Goal: Task Accomplishment & Management: Manage account settings

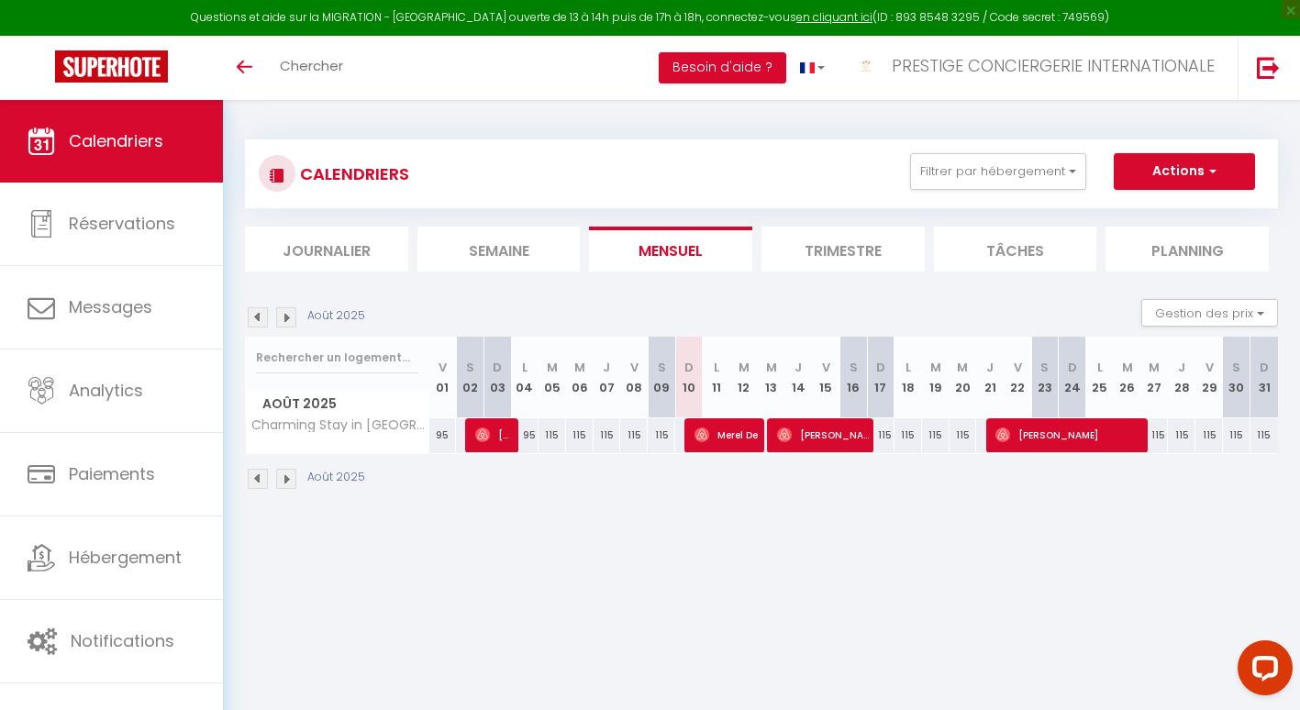
click at [281, 316] on img at bounding box center [286, 317] width 20 height 20
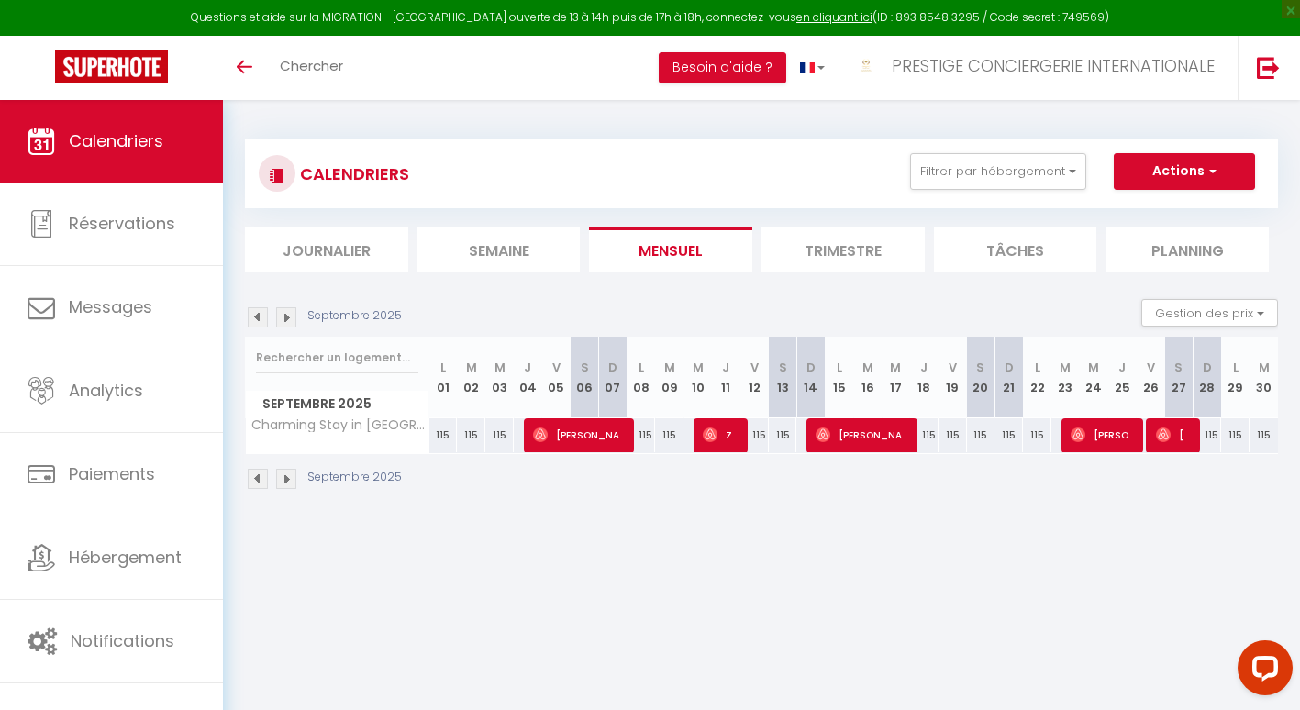
click at [281, 316] on img at bounding box center [286, 317] width 20 height 20
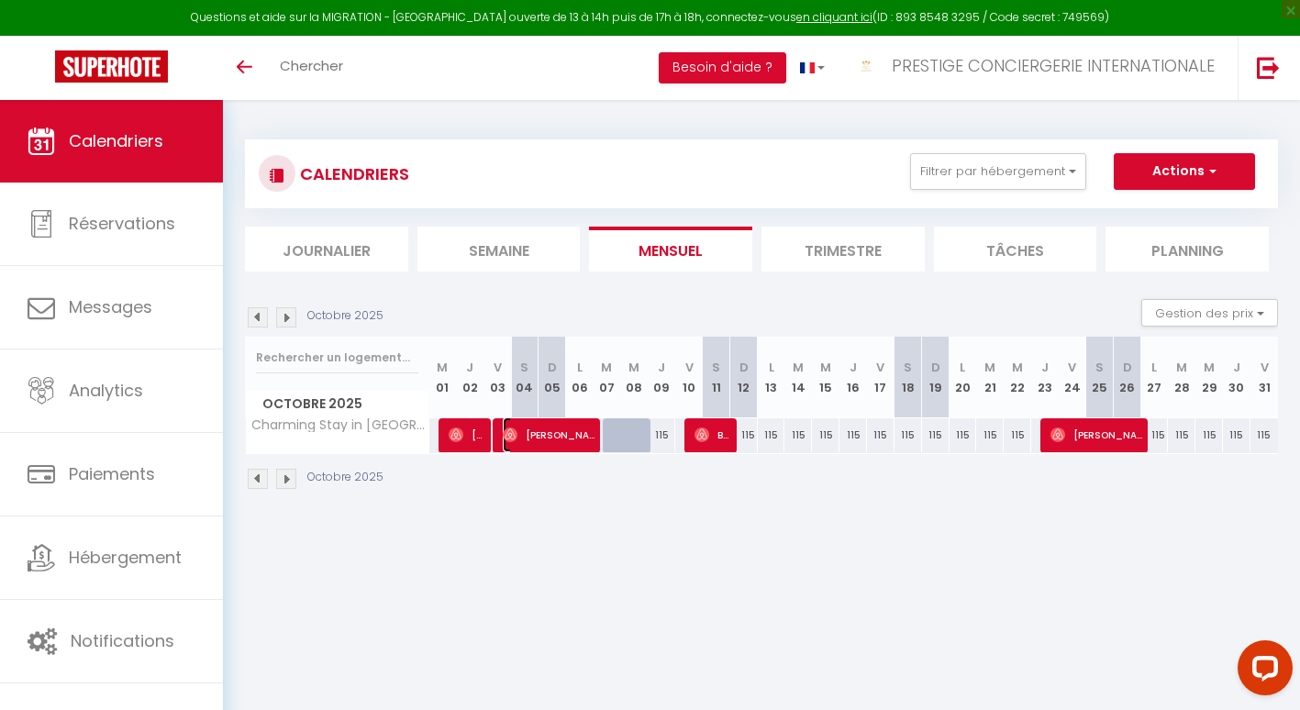
click at [594, 432] on span "[PERSON_NAME]" at bounding box center [549, 434] width 92 height 35
select select "OK"
select select "0"
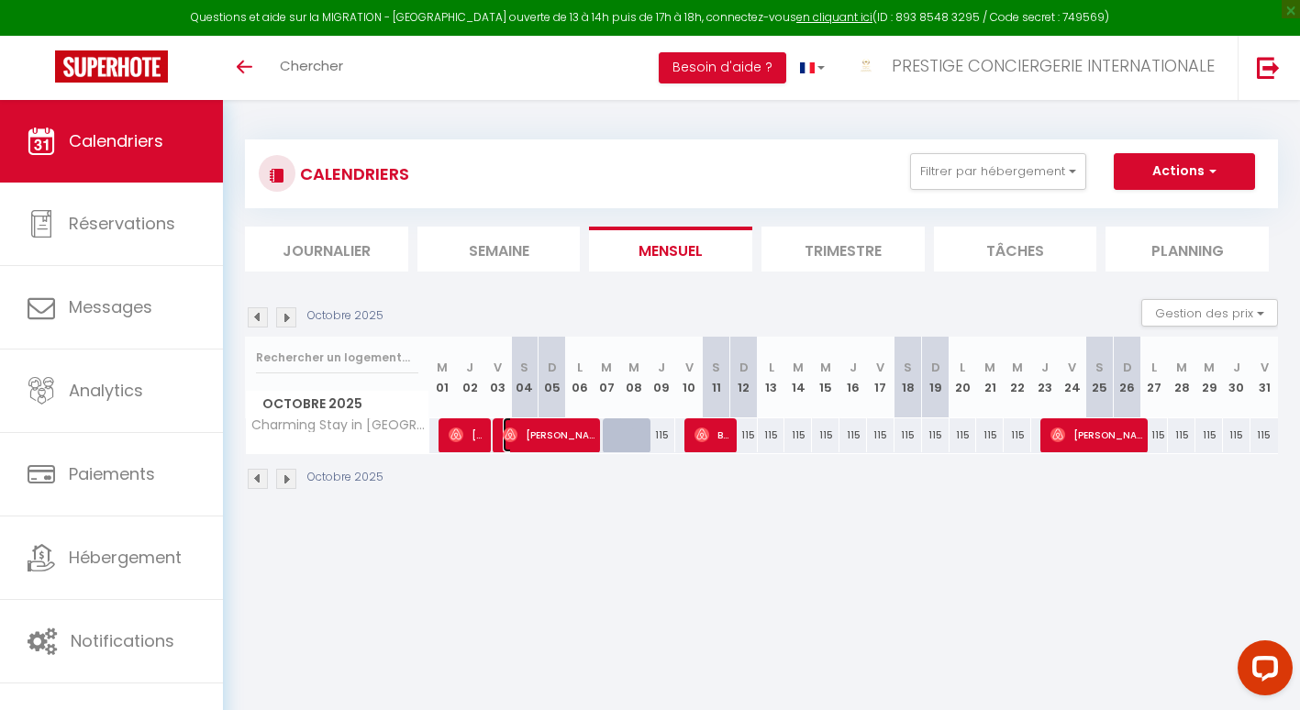
select select "1"
select select
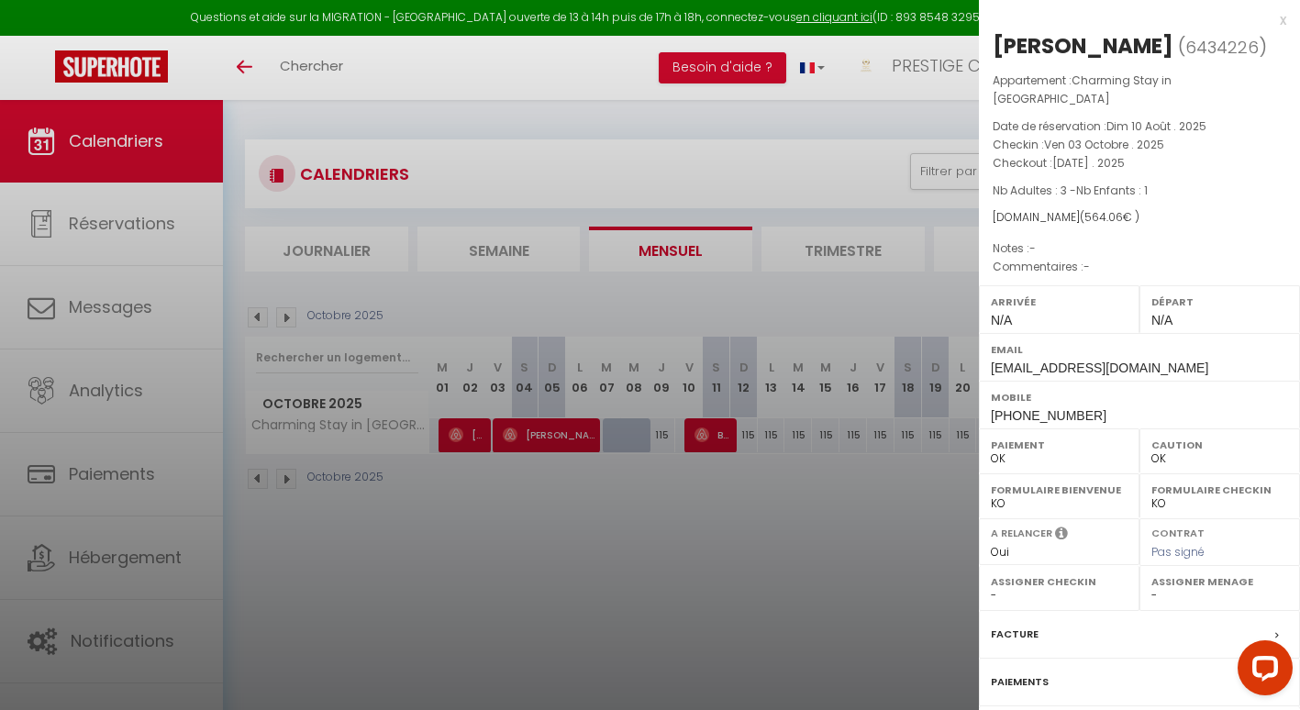
click at [904, 537] on div at bounding box center [650, 355] width 1300 height 710
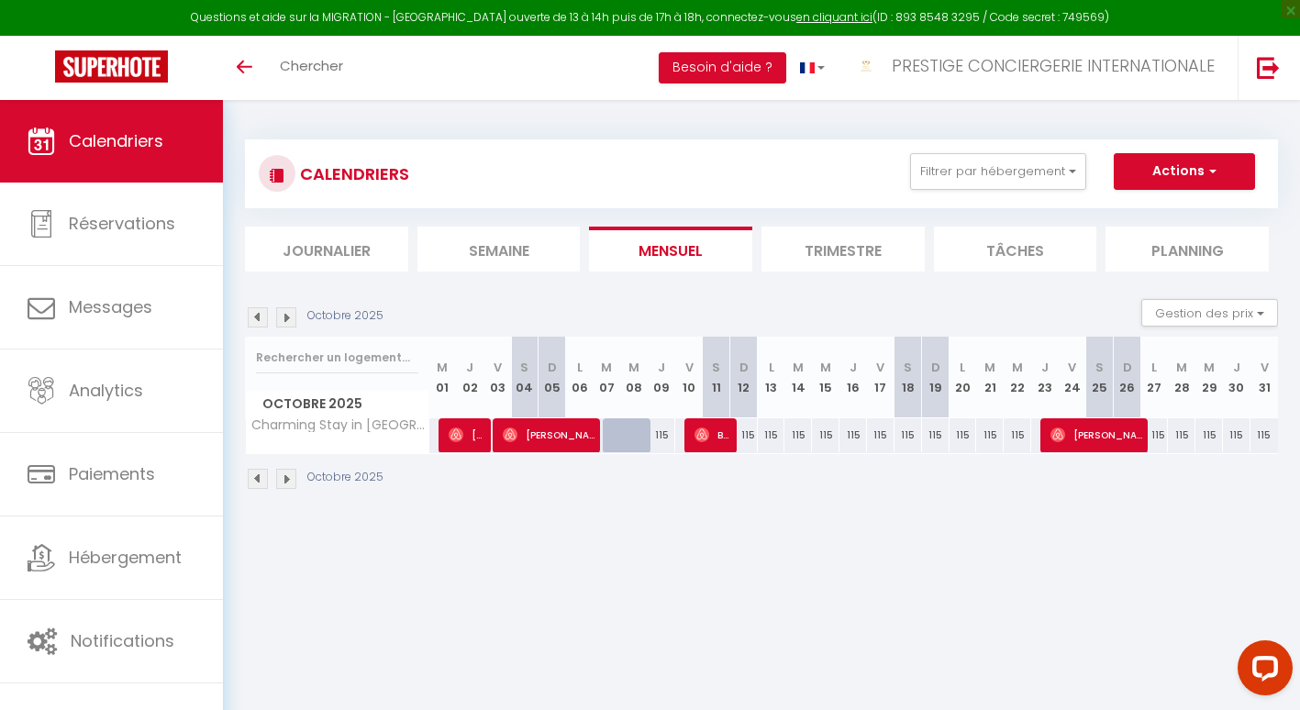
click at [257, 478] on img at bounding box center [258, 479] width 20 height 20
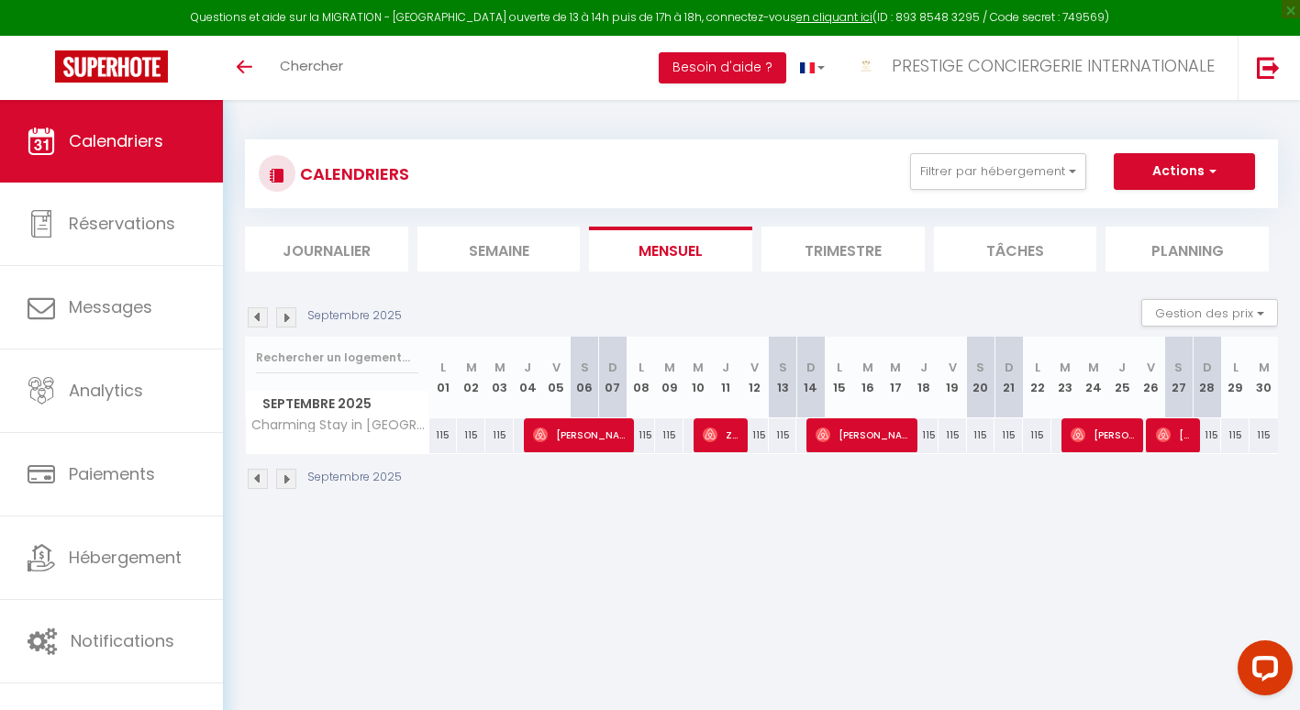
click at [263, 479] on img at bounding box center [258, 479] width 20 height 20
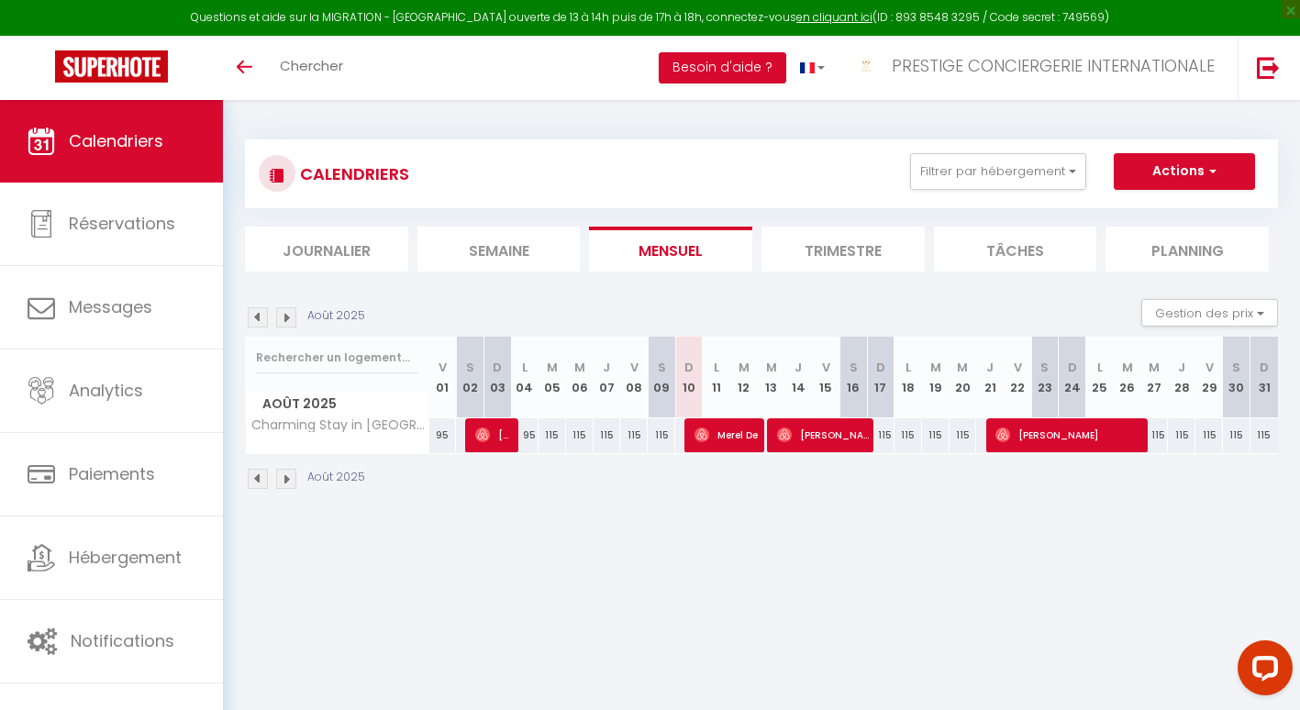
click at [254, 478] on img at bounding box center [258, 479] width 20 height 20
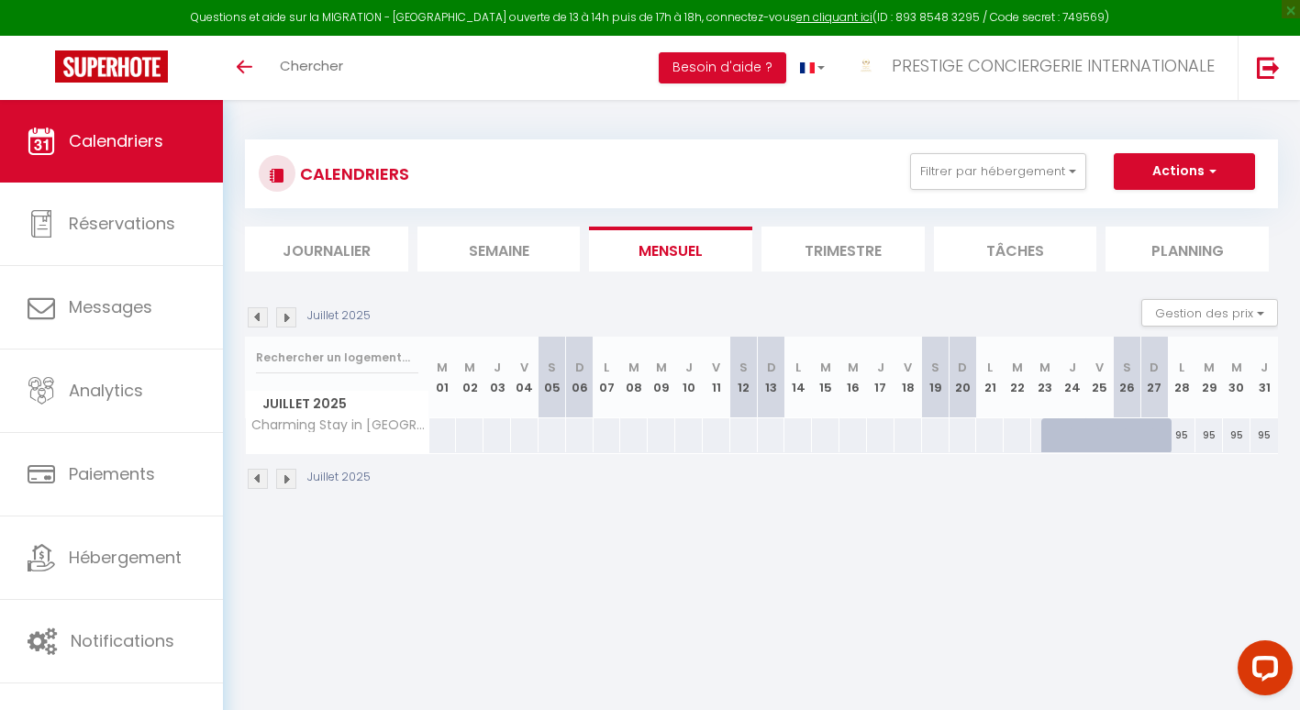
click at [287, 473] on img at bounding box center [286, 479] width 20 height 20
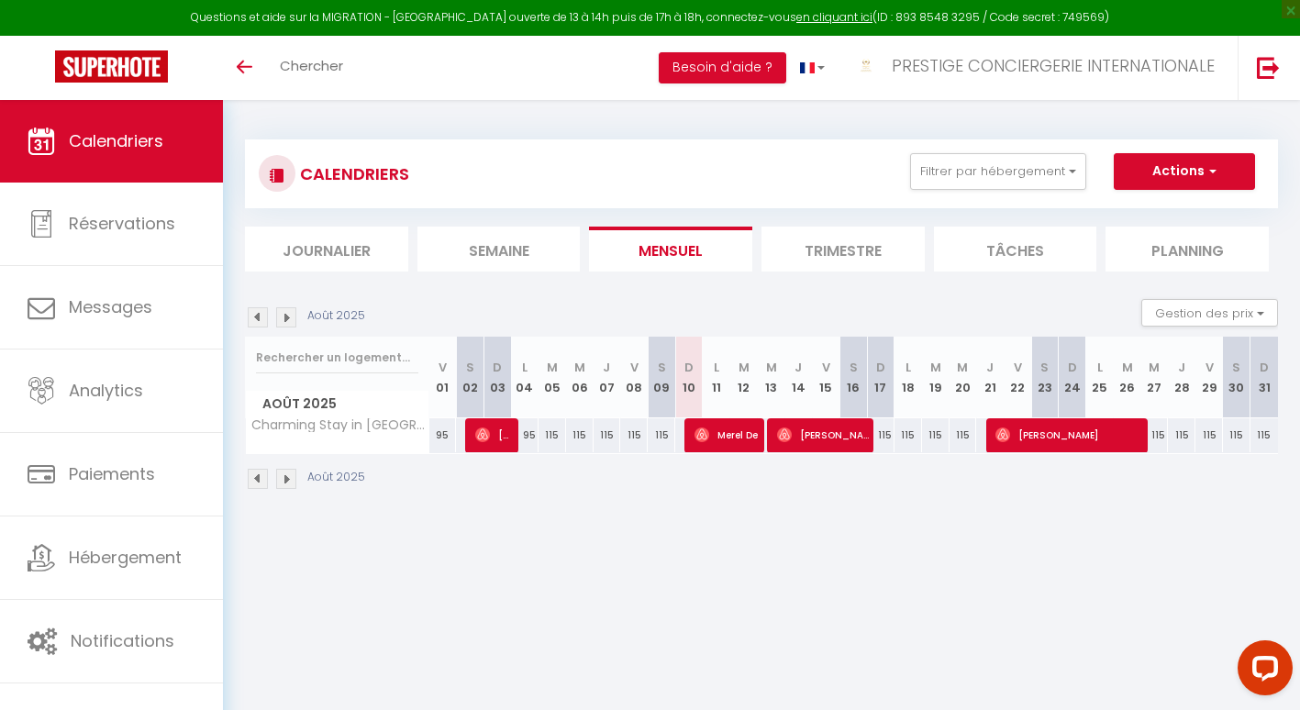
click at [287, 473] on img at bounding box center [286, 479] width 20 height 20
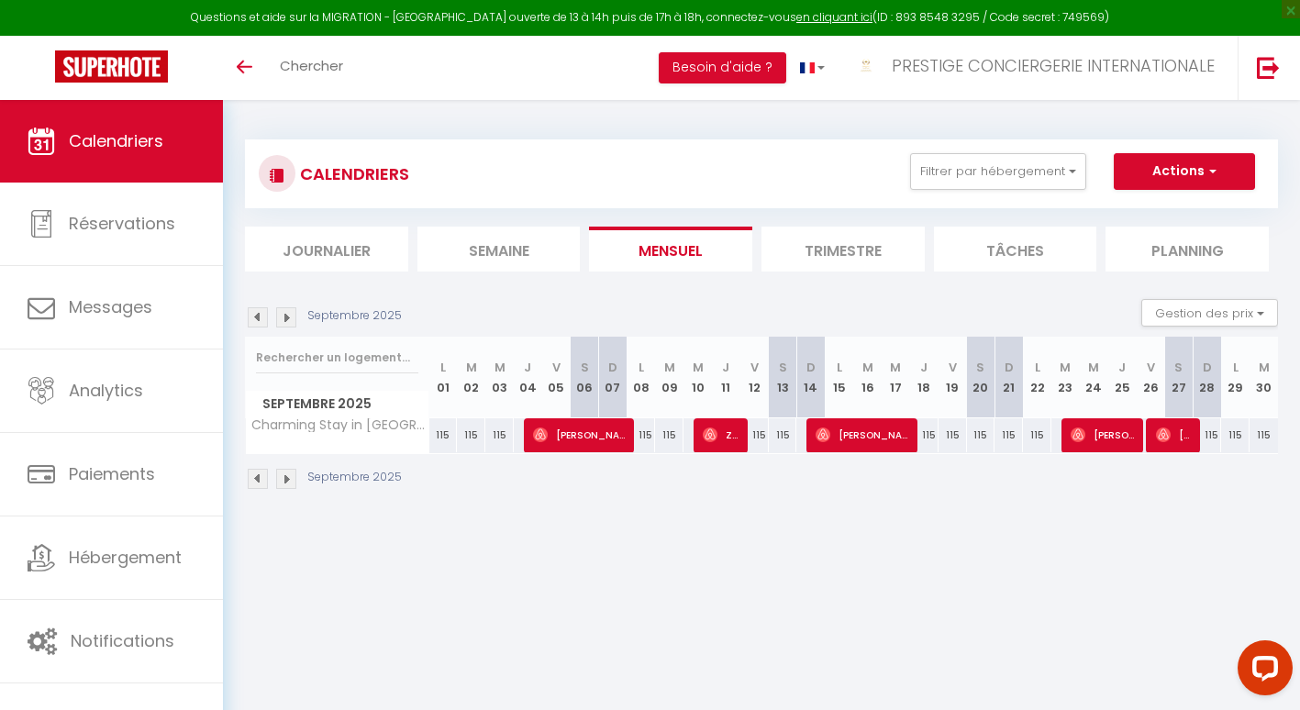
click at [287, 473] on img at bounding box center [286, 479] width 20 height 20
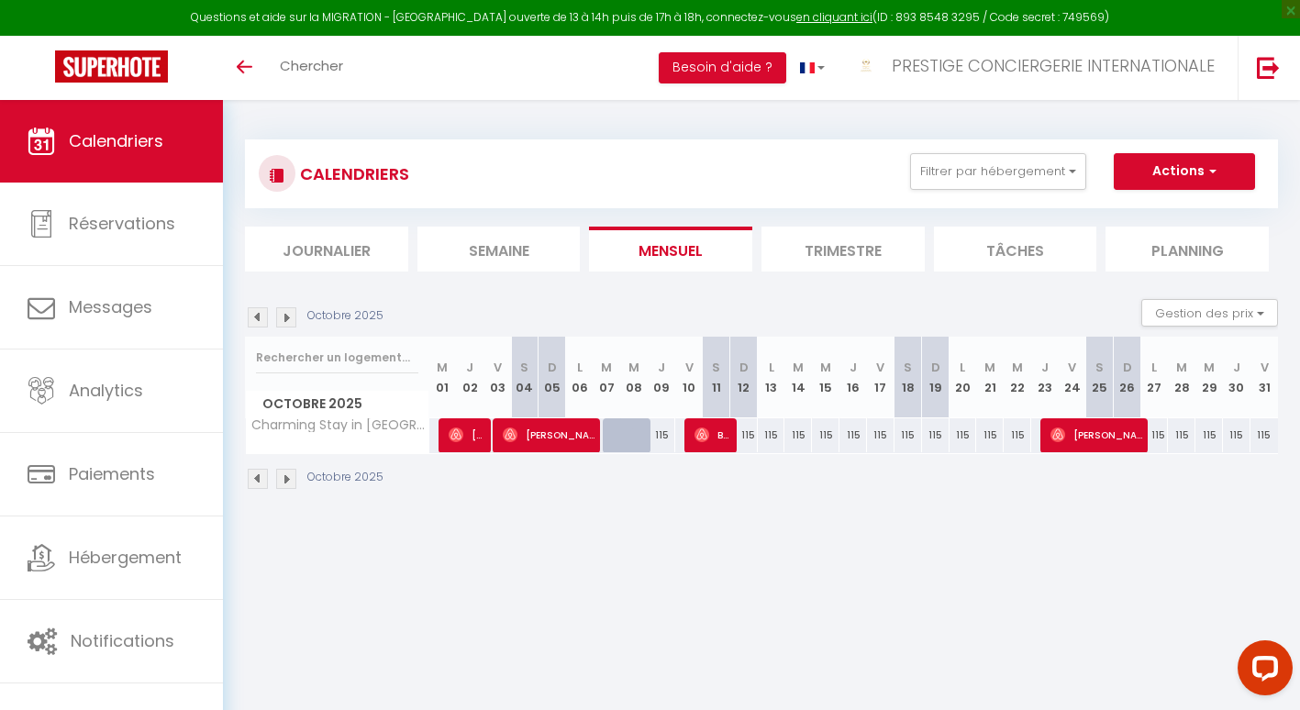
click at [287, 473] on img at bounding box center [286, 479] width 20 height 20
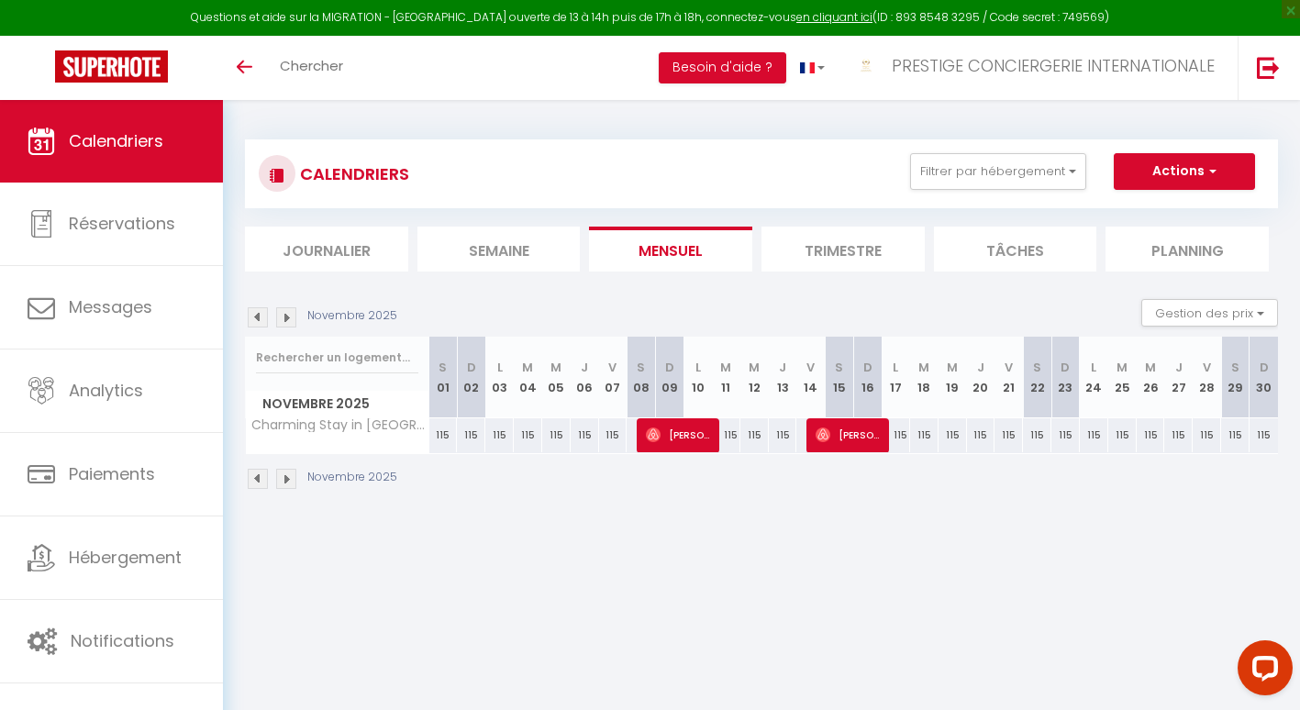
click at [253, 474] on img at bounding box center [258, 479] width 20 height 20
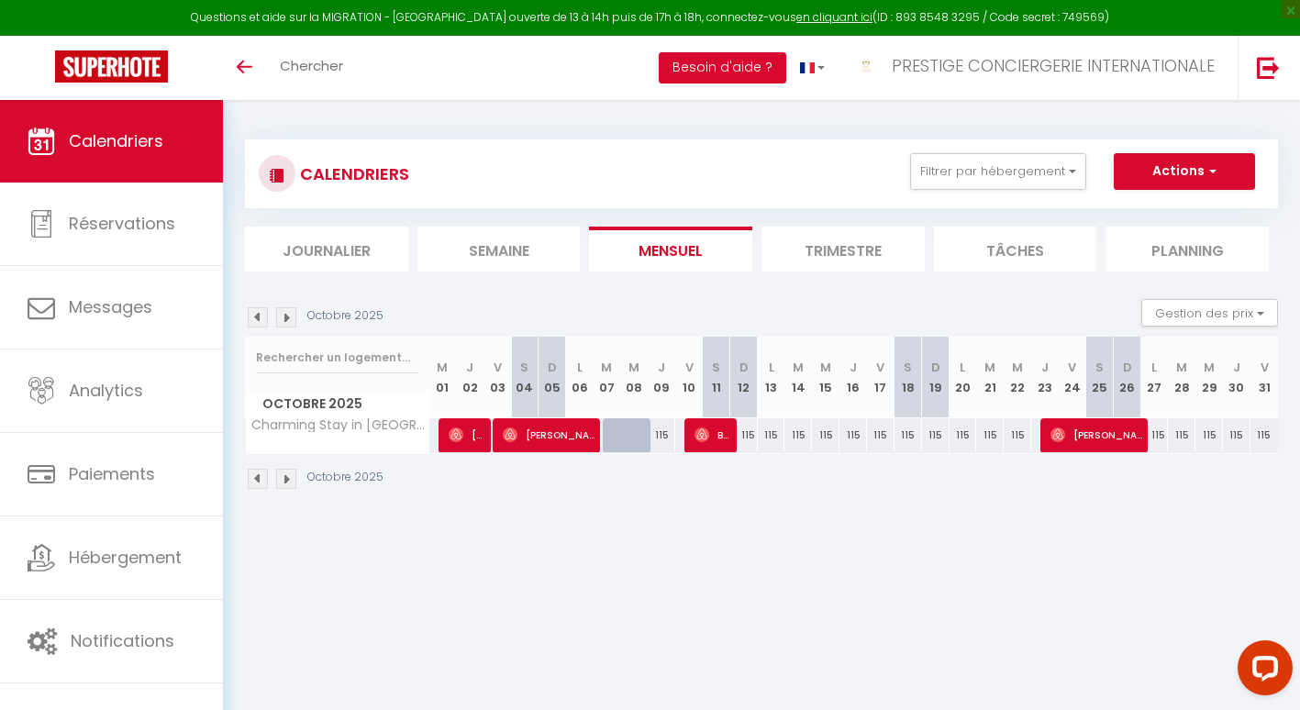
click at [622, 435] on div at bounding box center [634, 435] width 28 height 35
type input "115"
type input "Mer 08 Octobre 2025"
type input "Jeu 09 Octobre 2025"
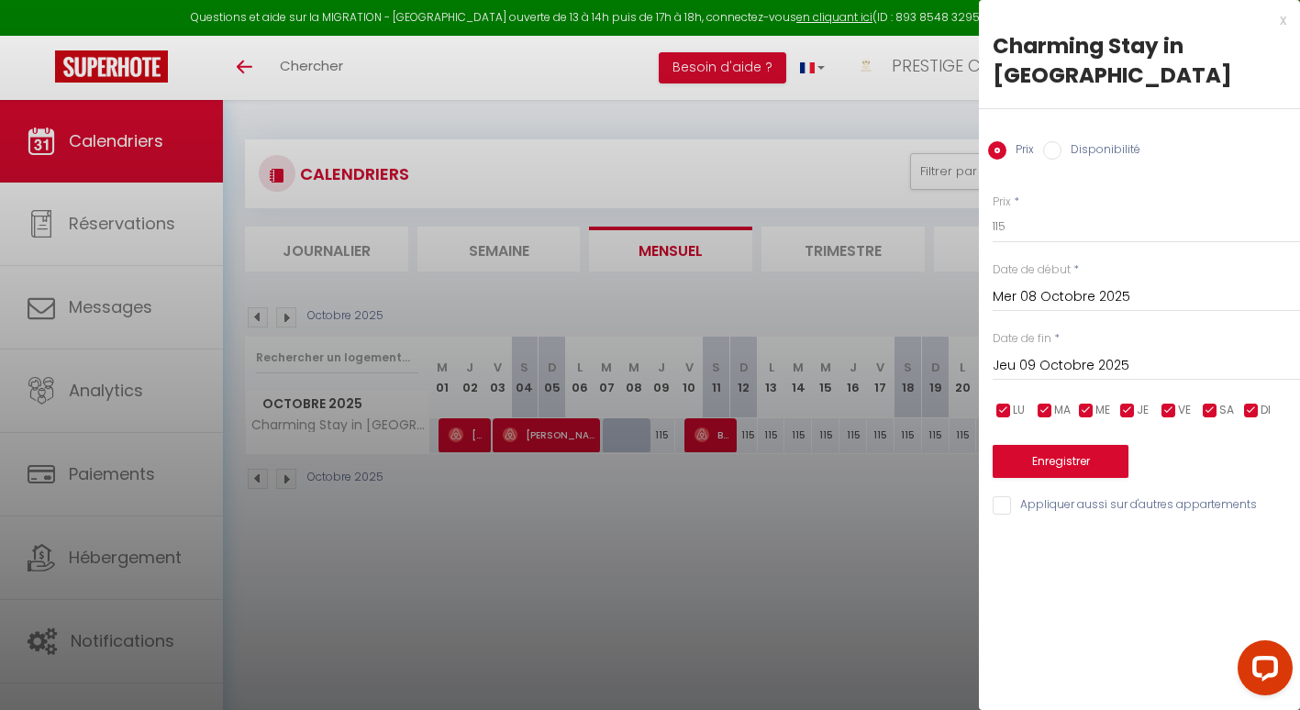
click at [703, 557] on div at bounding box center [650, 355] width 1300 height 710
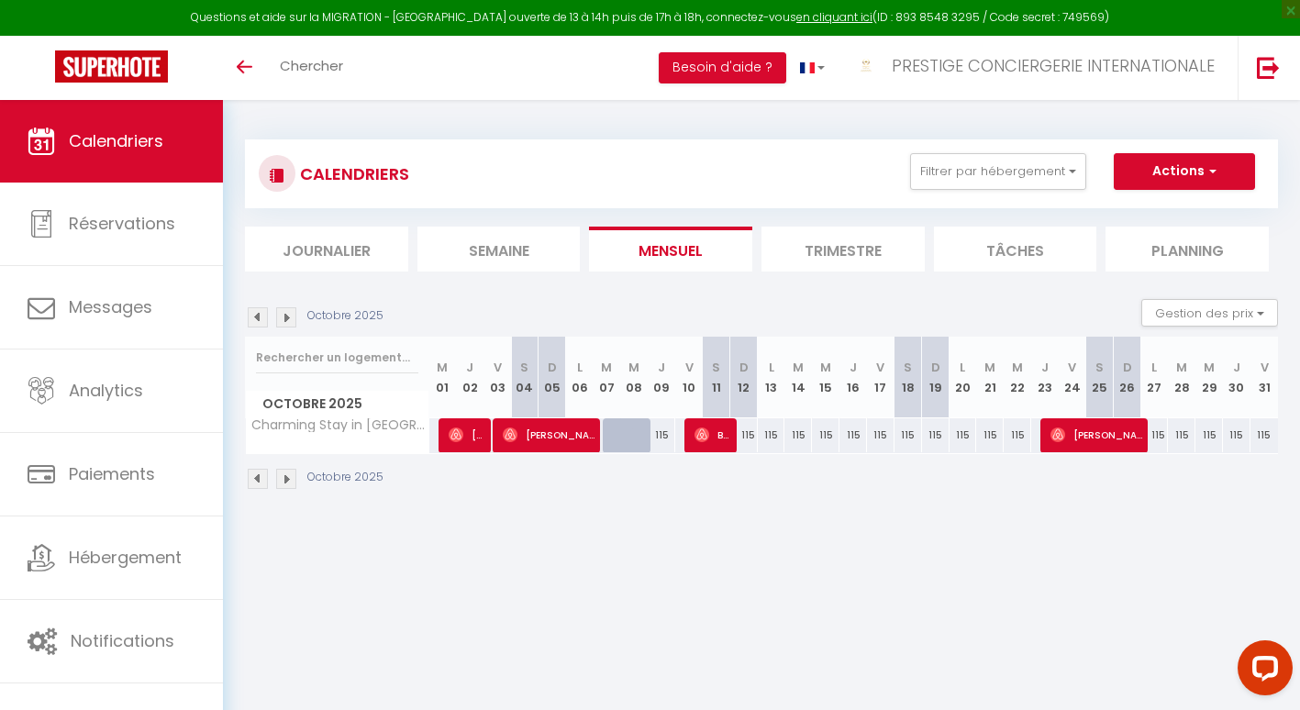
click at [658, 436] on div "115" at bounding box center [662, 435] width 28 height 34
type input "115"
type input "Jeu 09 Octobre 2025"
type input "Ven 10 Octobre 2025"
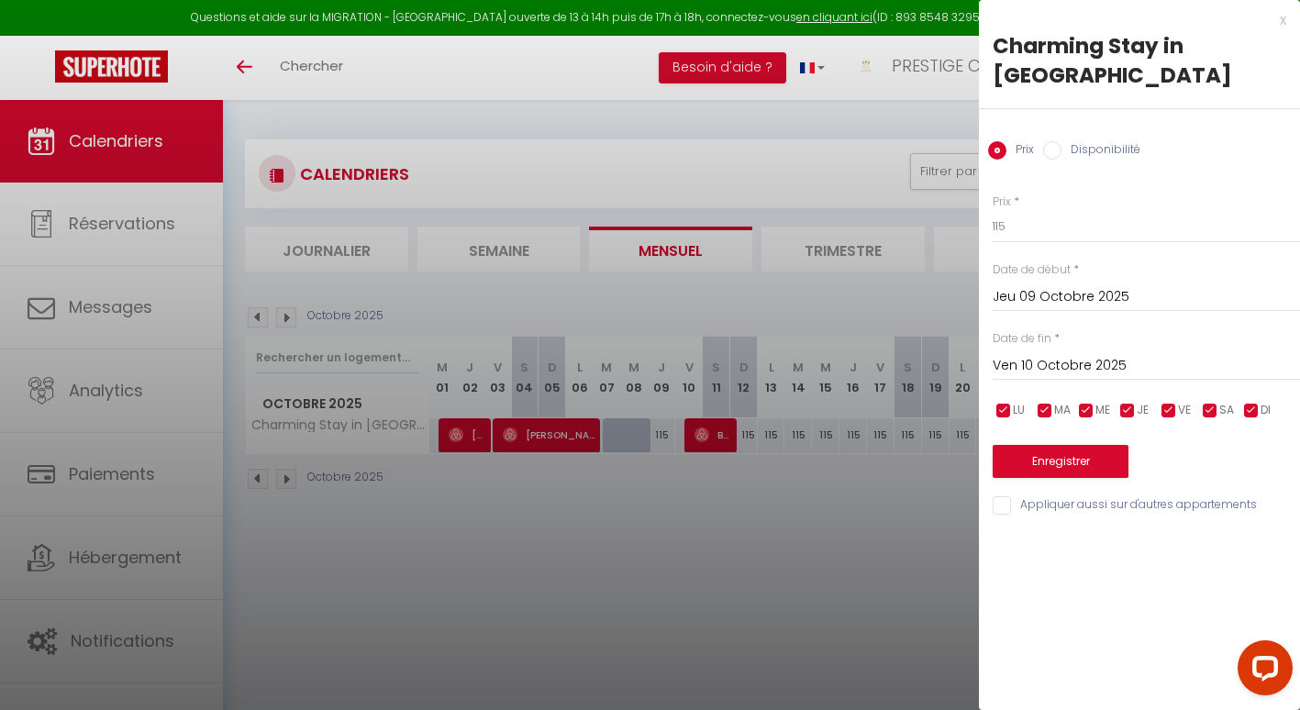
drag, startPoint x: 300, startPoint y: 502, endPoint x: 293, endPoint y: 480, distance: 23.2
click at [293, 480] on div at bounding box center [650, 355] width 1300 height 710
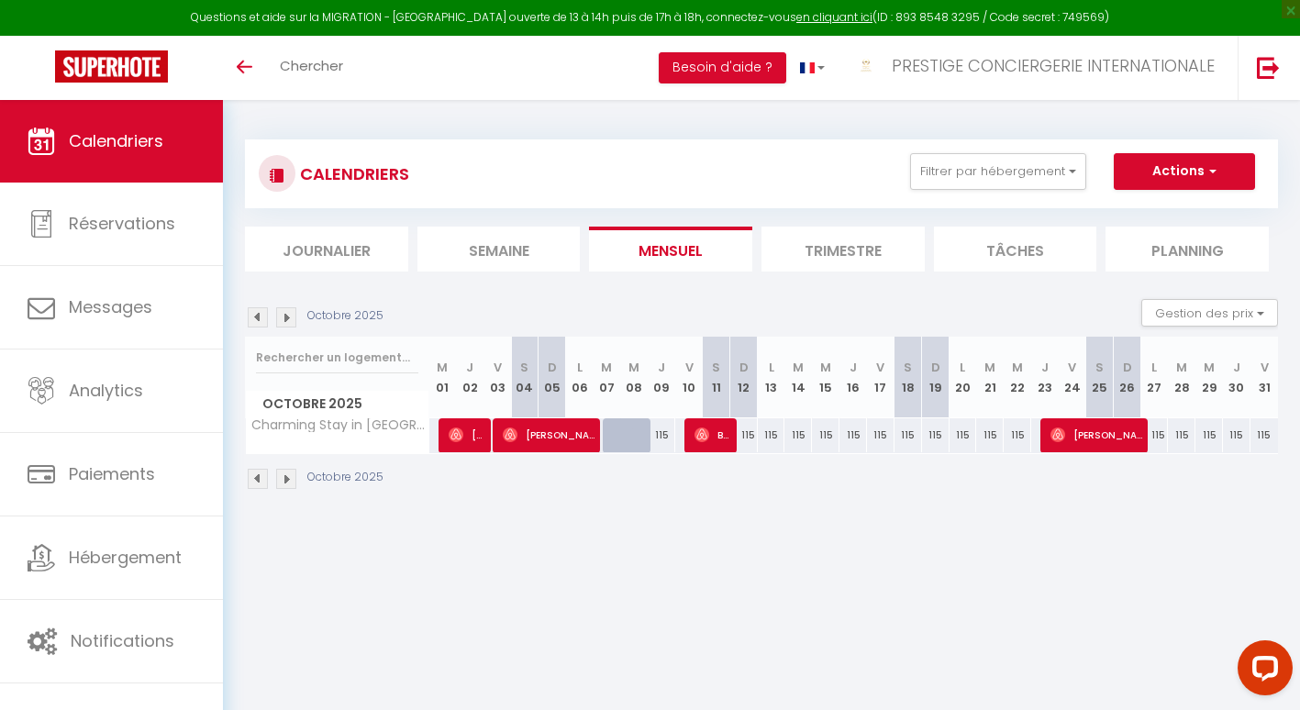
click at [293, 480] on img at bounding box center [286, 479] width 20 height 20
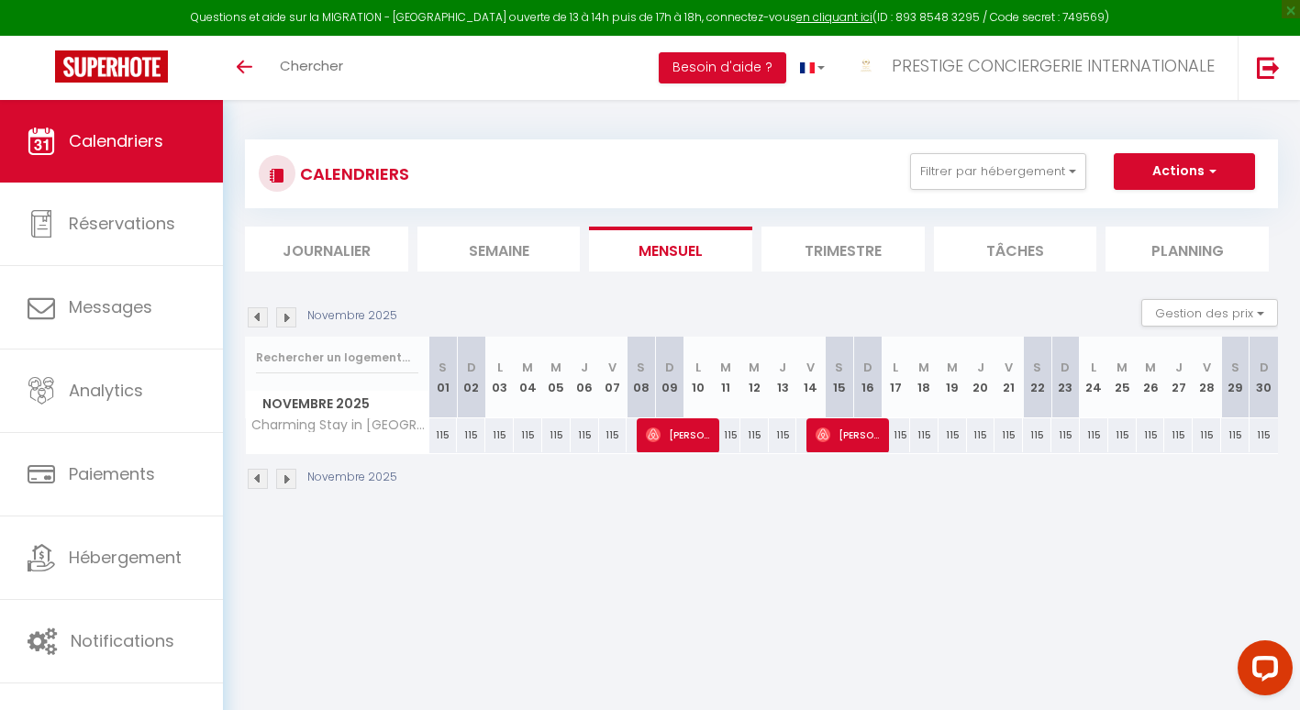
click at [293, 480] on img at bounding box center [286, 479] width 20 height 20
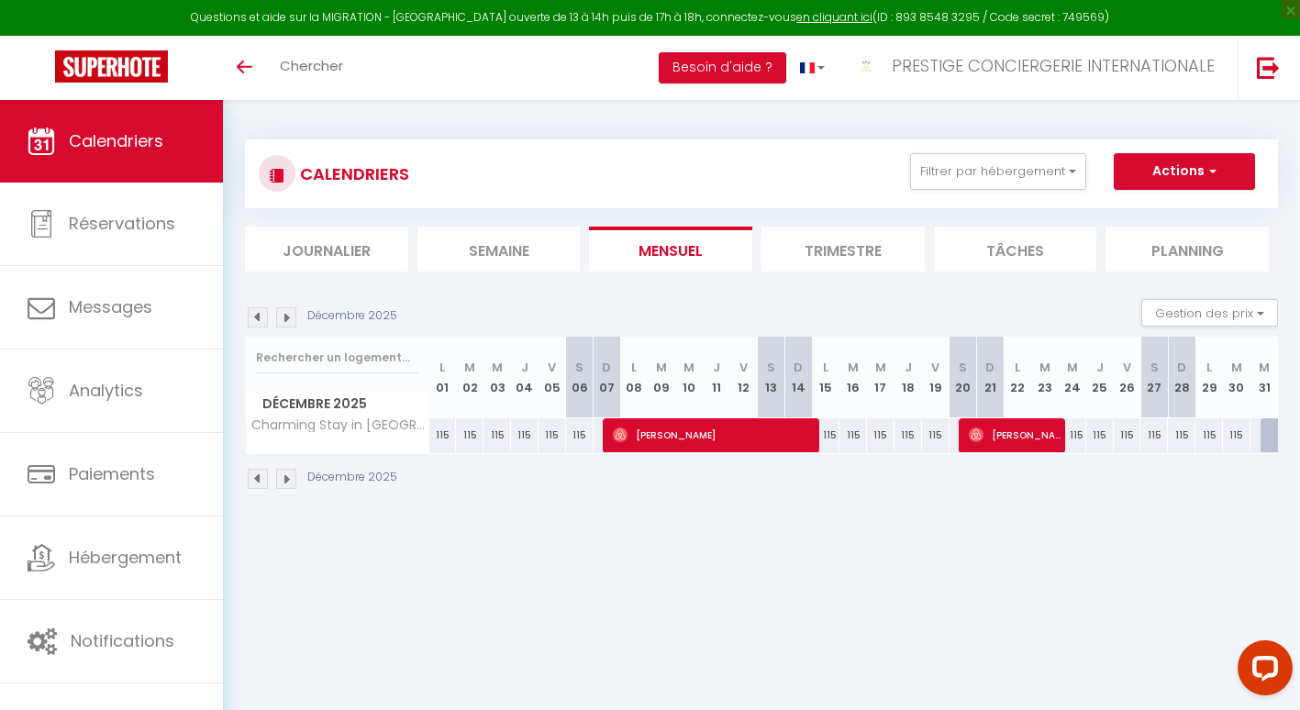
click at [293, 480] on img at bounding box center [286, 479] width 20 height 20
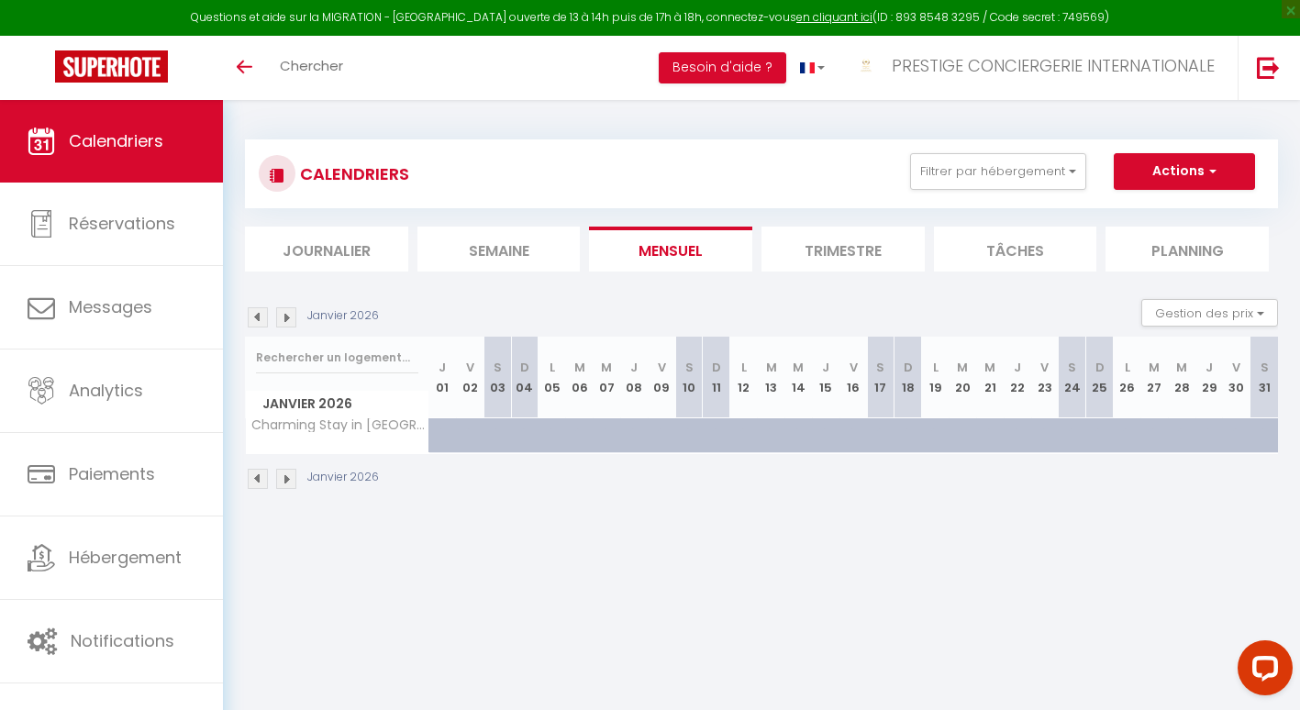
click at [260, 475] on img at bounding box center [258, 479] width 20 height 20
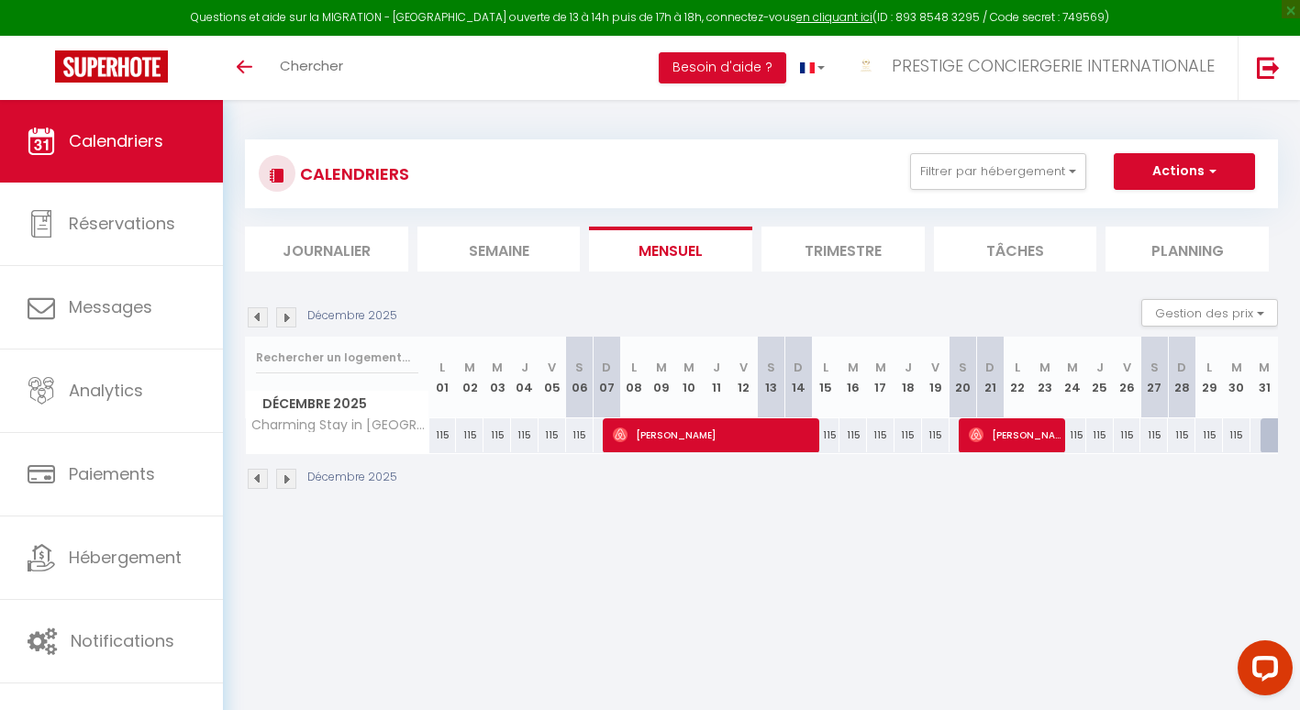
click at [262, 478] on img at bounding box center [258, 479] width 20 height 20
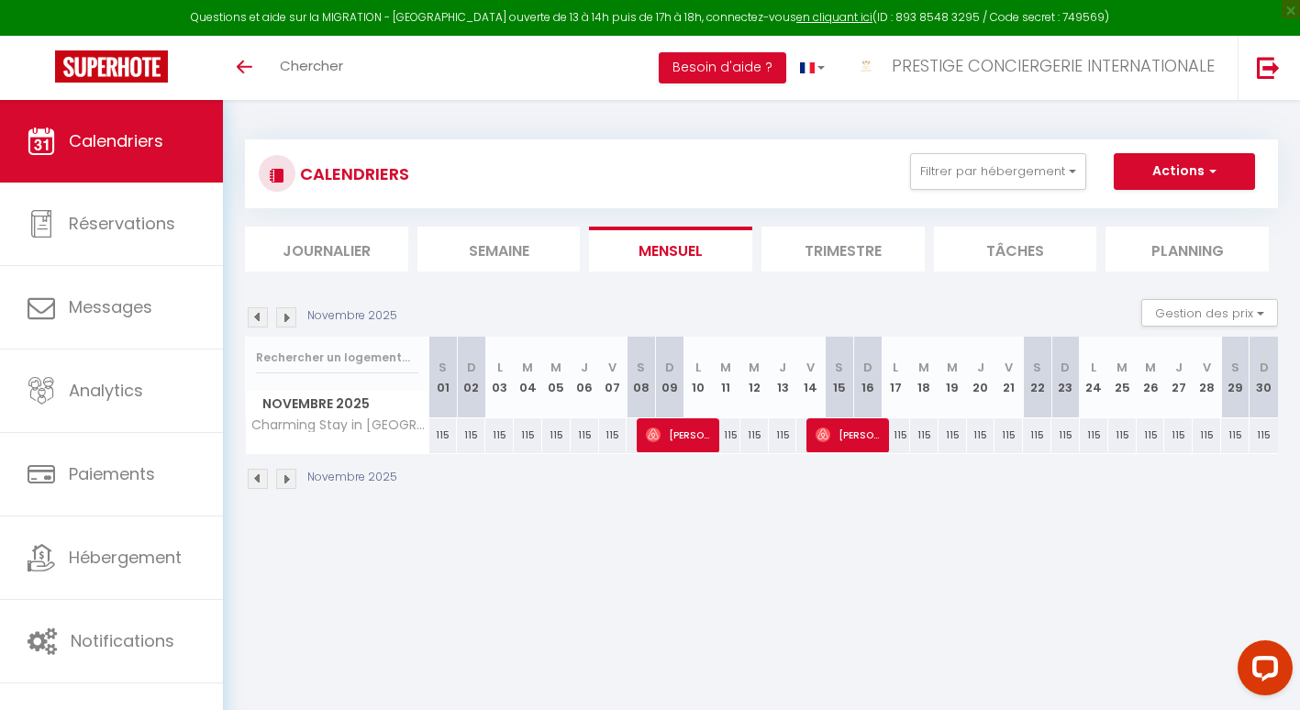
click at [262, 478] on img at bounding box center [258, 479] width 20 height 20
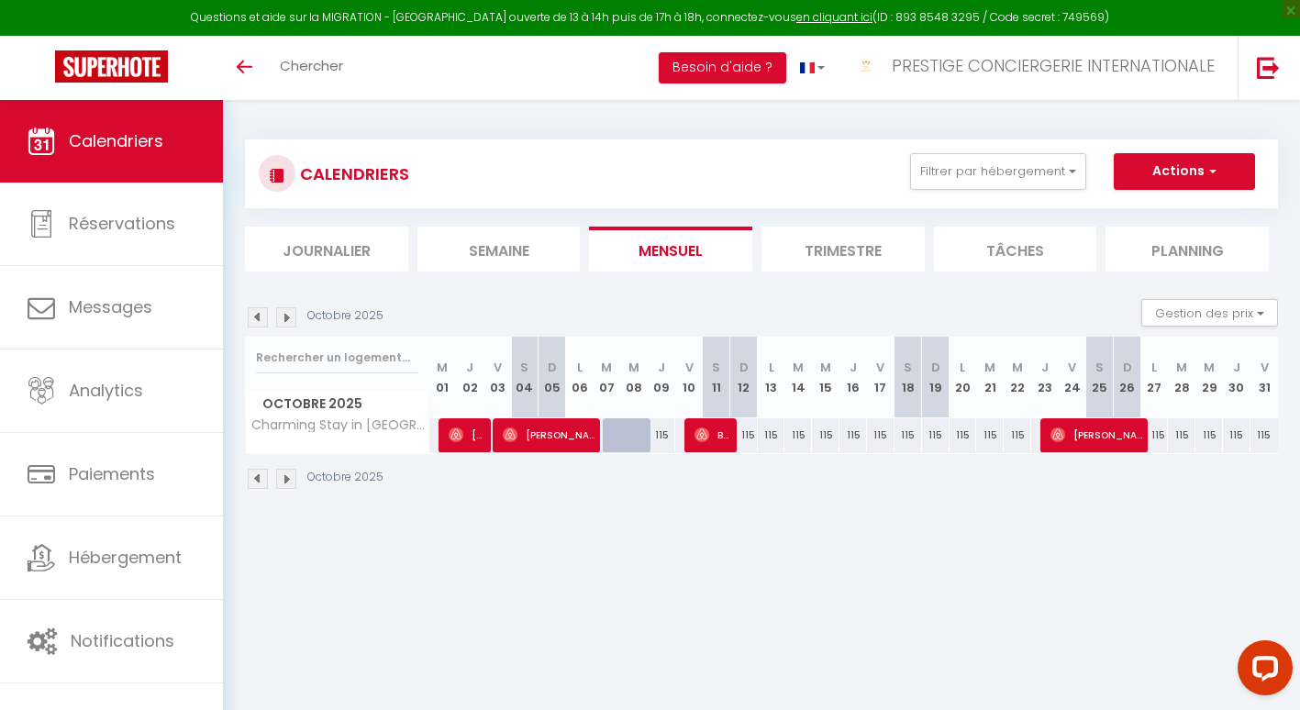
click at [262, 478] on img at bounding box center [258, 479] width 20 height 20
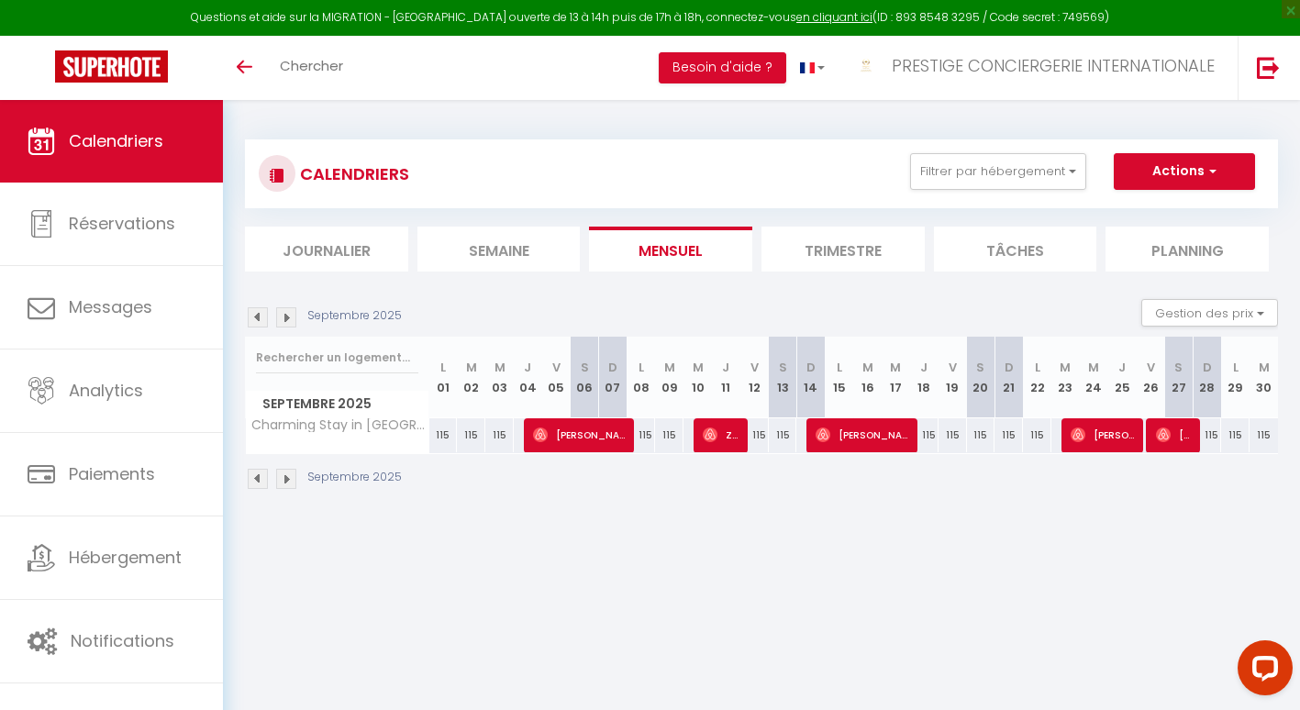
click at [262, 478] on img at bounding box center [258, 479] width 20 height 20
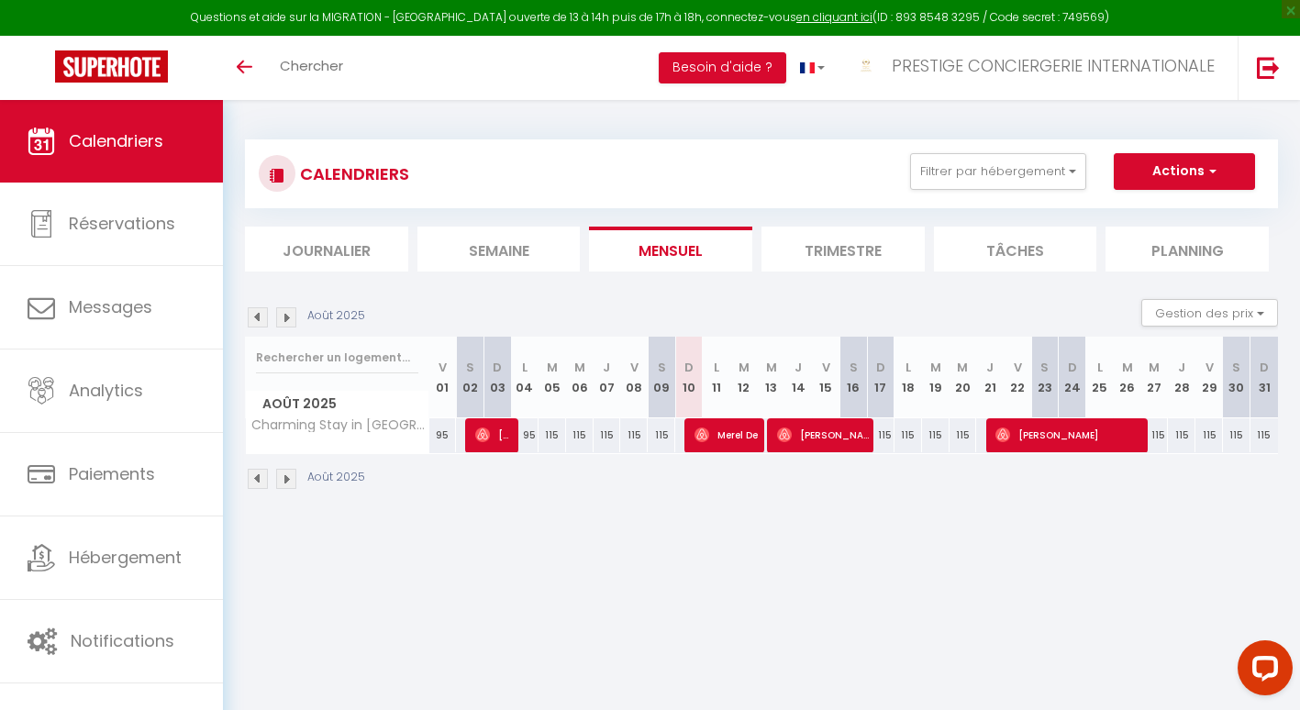
click at [886, 427] on div "115" at bounding box center [881, 435] width 28 height 34
type input "115"
type input "Dim 17 Août 2025"
type input "Lun 18 Août 2025"
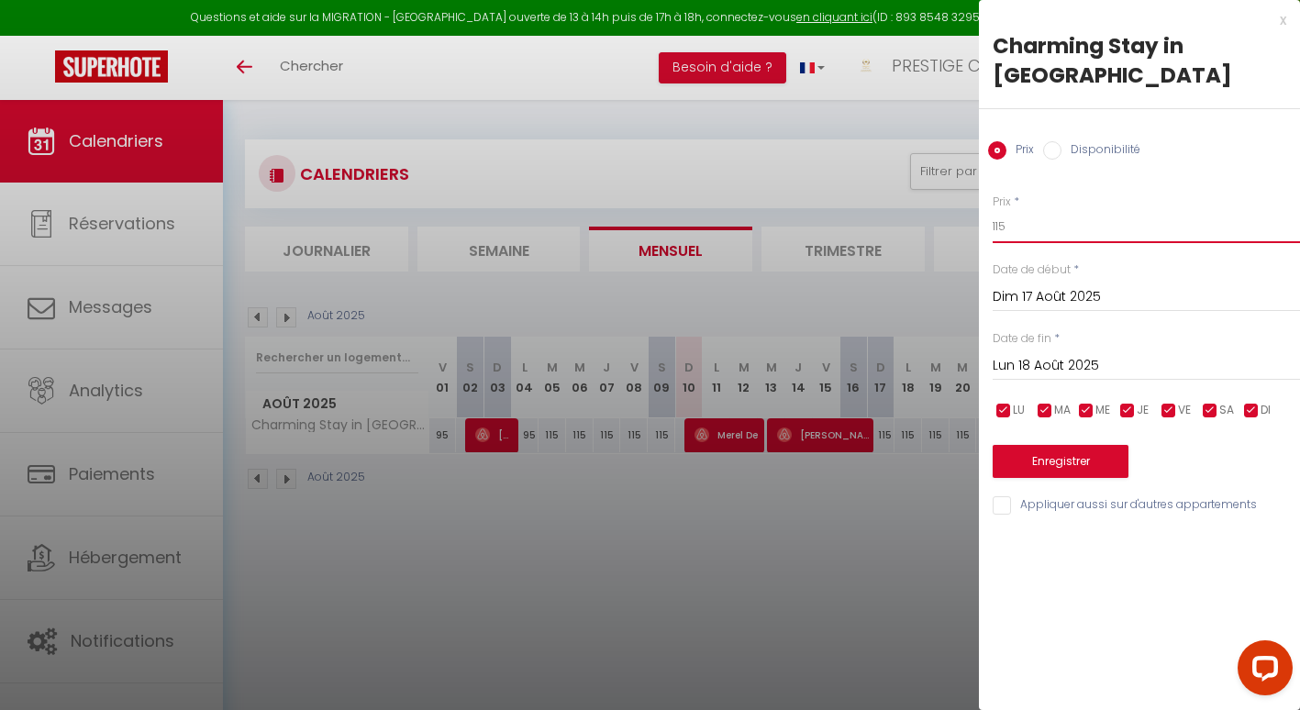
click at [1011, 210] on input "115" at bounding box center [1145, 226] width 307 height 33
type input "195"
click at [1065, 354] on input "Lun 18 Août 2025" at bounding box center [1145, 366] width 307 height 24
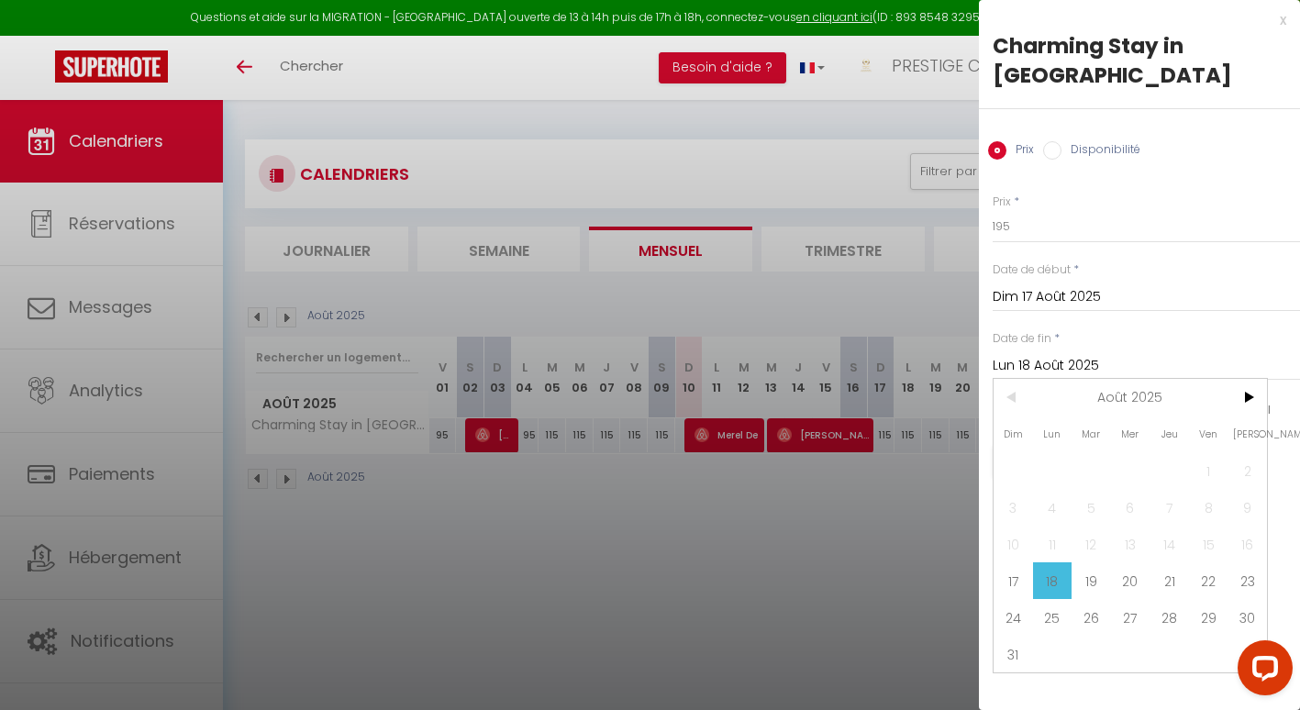
click at [1251, 379] on span ">" at bounding box center [1246, 397] width 39 height 37
click at [1133, 599] on span "31" at bounding box center [1130, 617] width 39 height 37
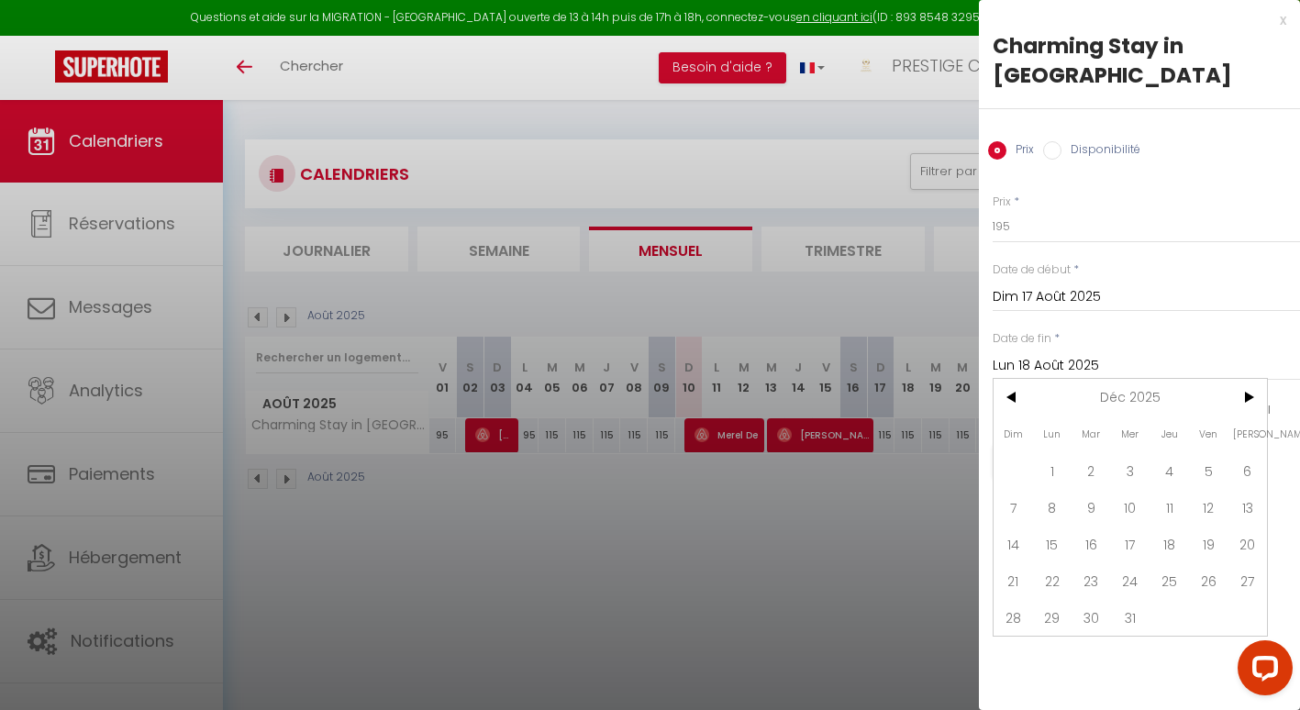
type input "Mer 31 Décembre 2025"
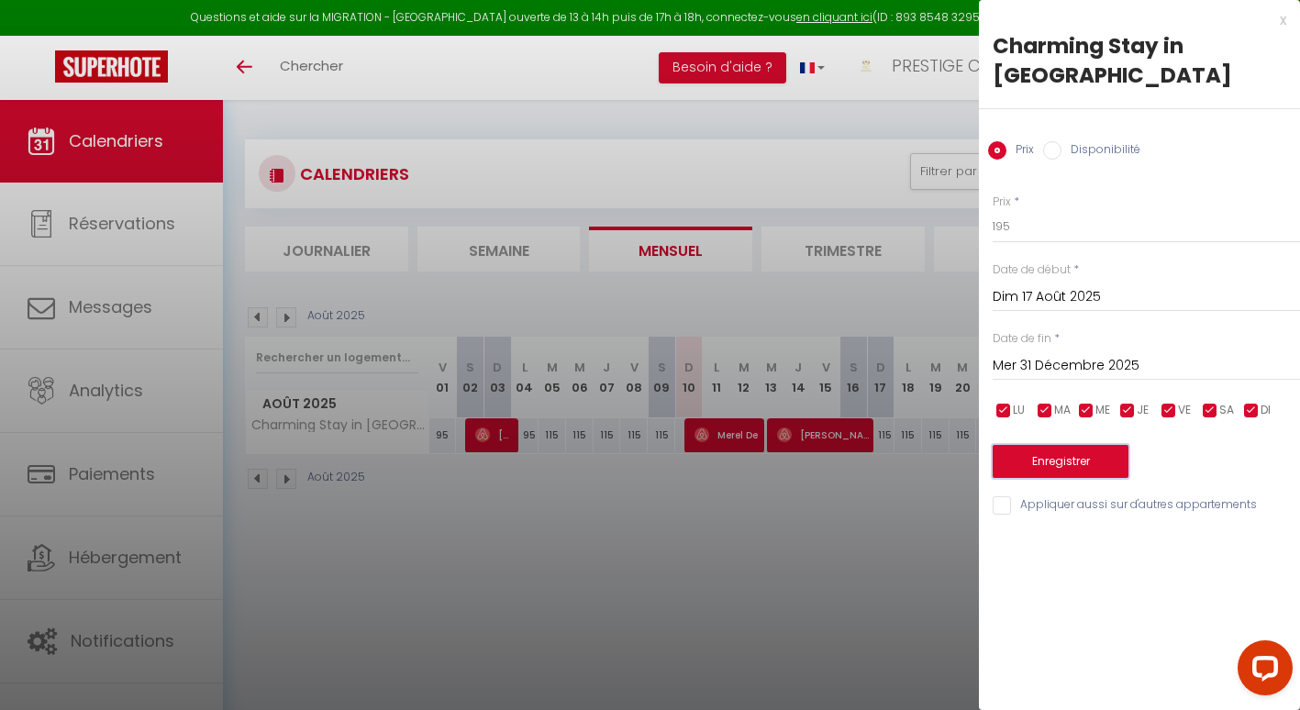
click at [1093, 445] on button "Enregistrer" at bounding box center [1060, 461] width 136 height 33
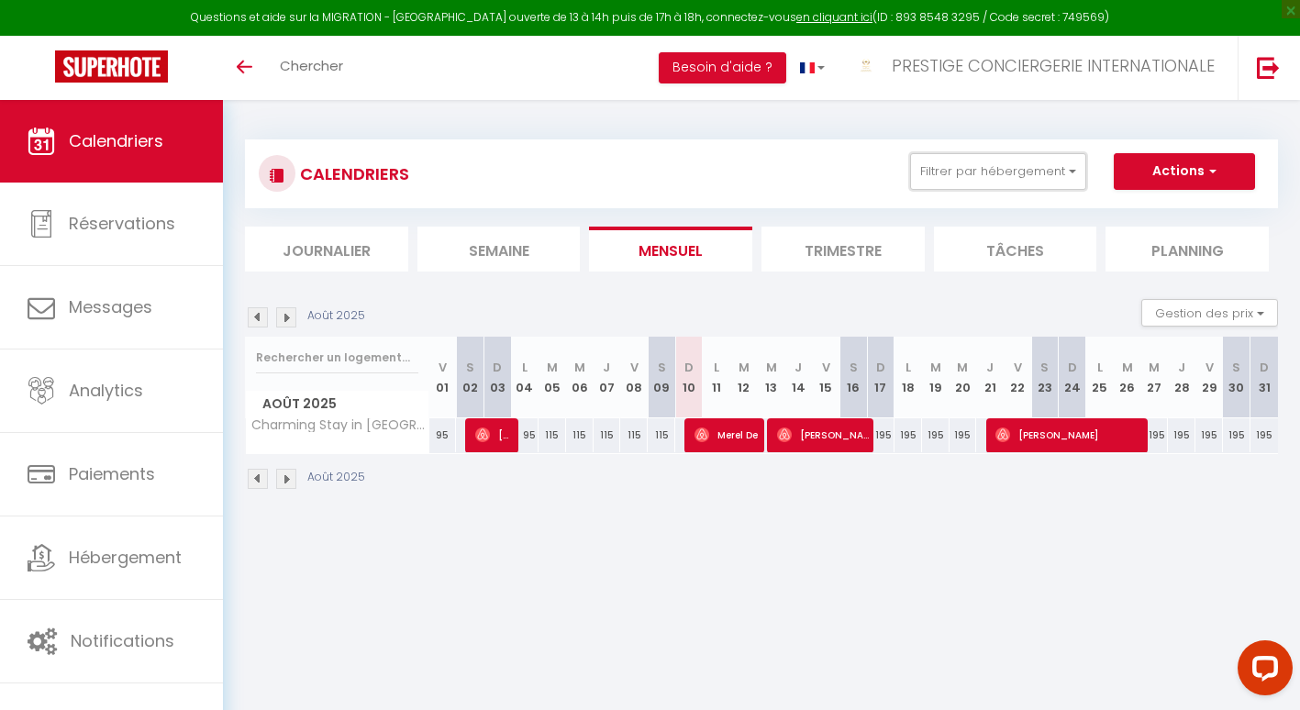
click at [1074, 172] on button "Filtrer par hébergement" at bounding box center [998, 171] width 176 height 37
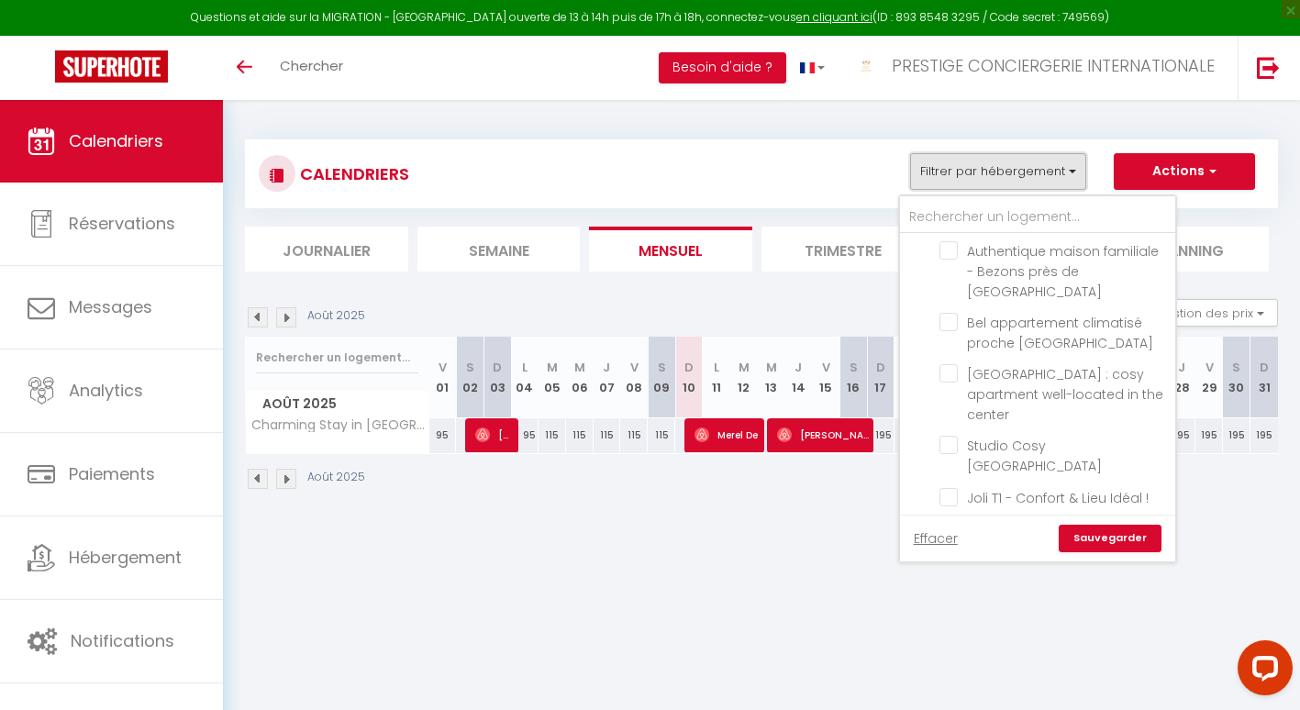
scroll to position [747, 0]
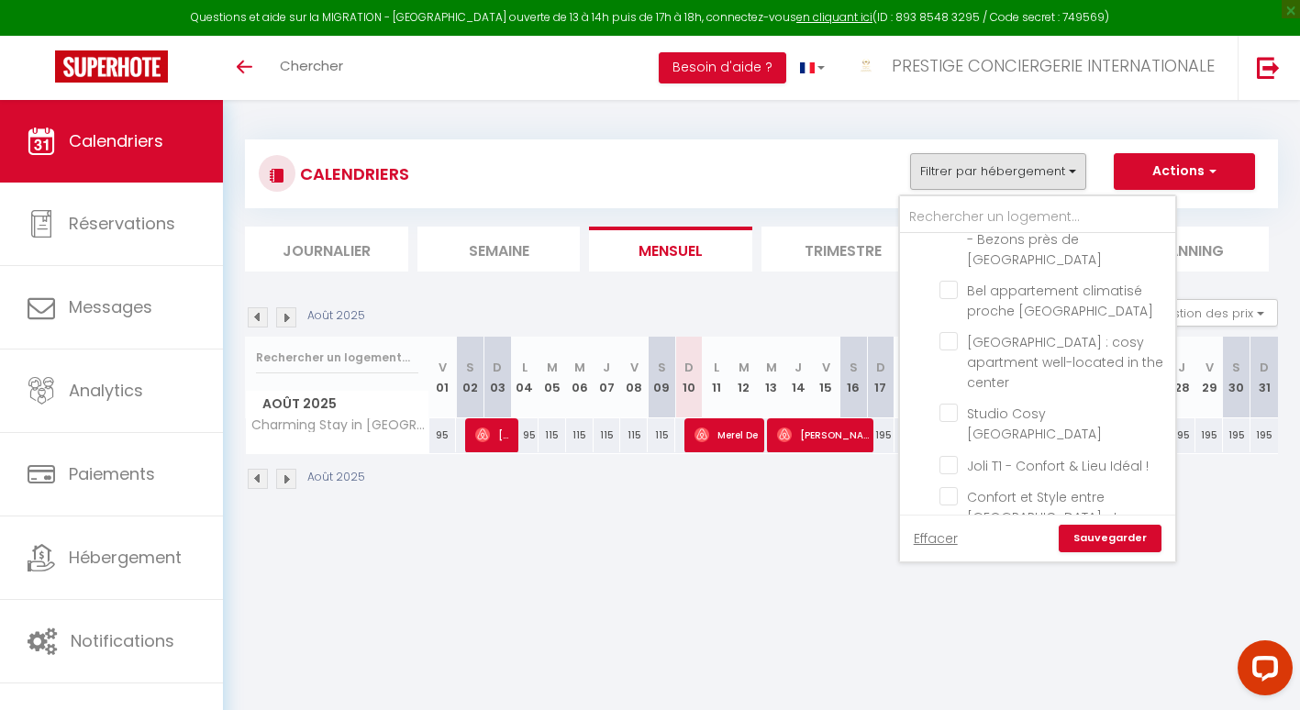
click at [951, 610] on input "Charming Stay in [GEOGRAPHIC_DATA]" at bounding box center [1053, 619] width 229 height 18
checkbox input "false"
click at [1135, 539] on link "Sauvegarder" at bounding box center [1110, 539] width 103 height 28
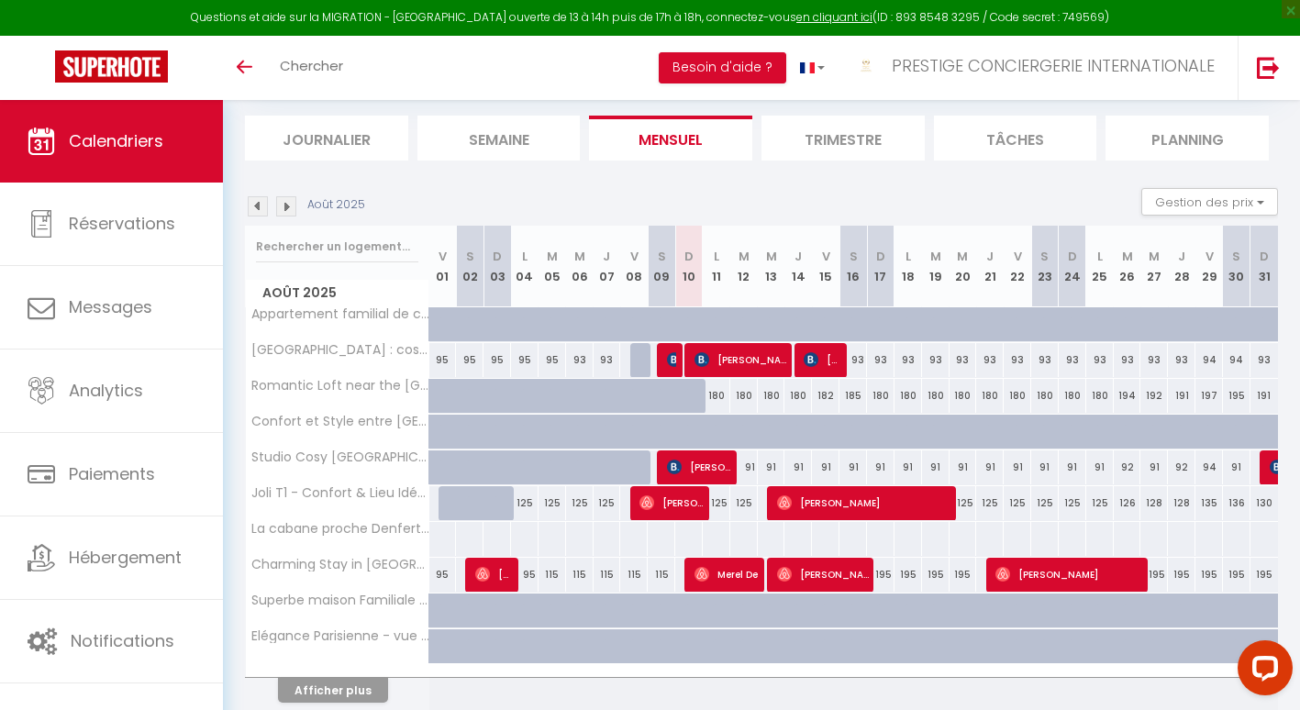
scroll to position [119, 0]
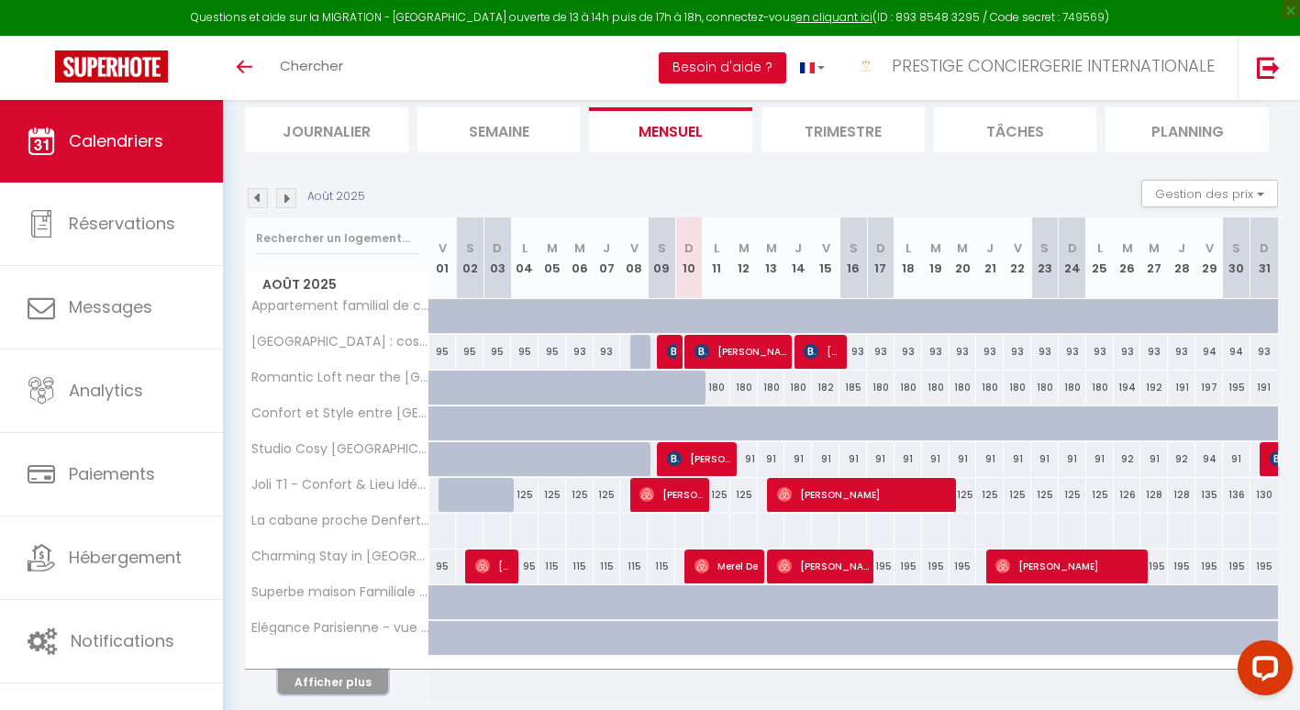
click at [339, 675] on button "Afficher plus" at bounding box center [333, 682] width 110 height 25
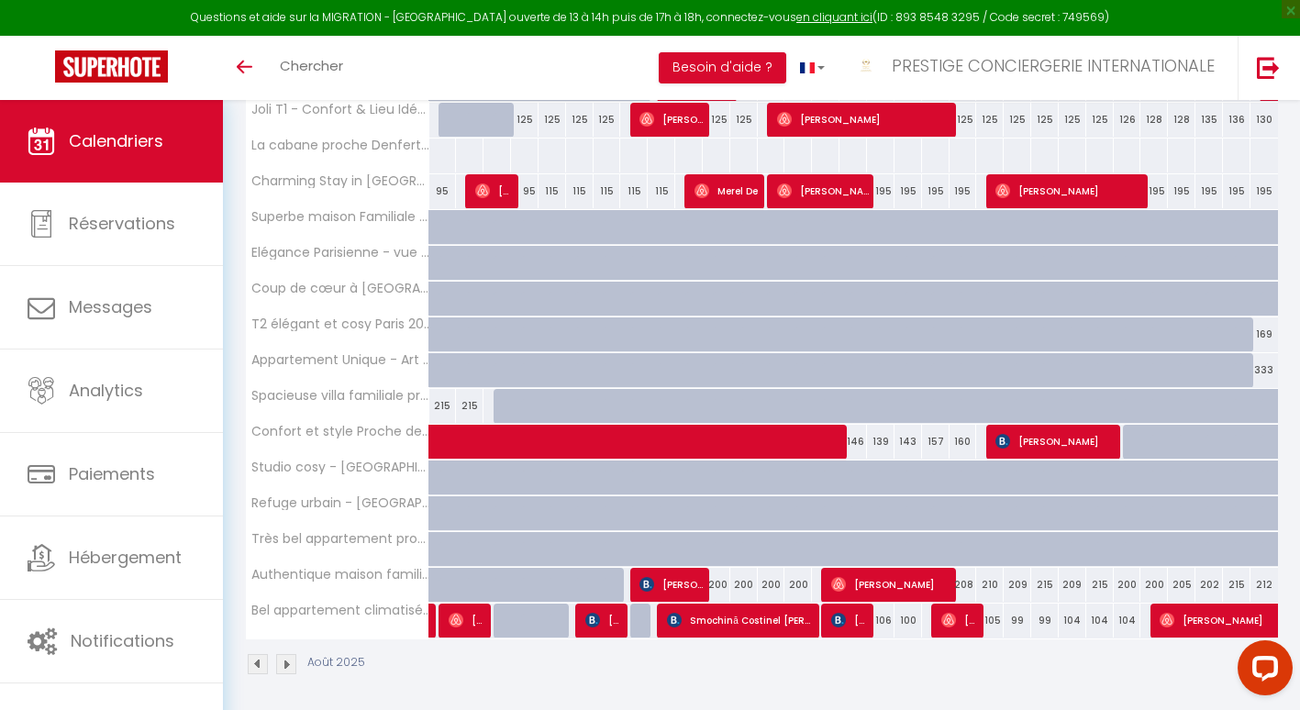
scroll to position [499, 0]
